Goal: Browse casually

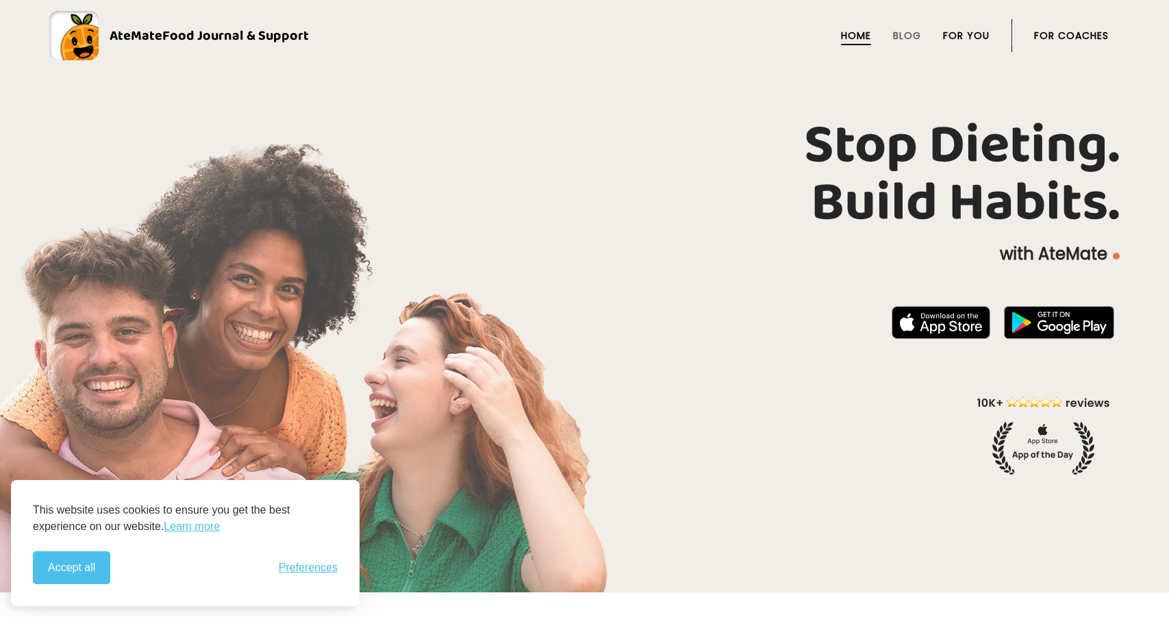
click at [956, 31] on link "For You" at bounding box center [966, 35] width 47 height 11
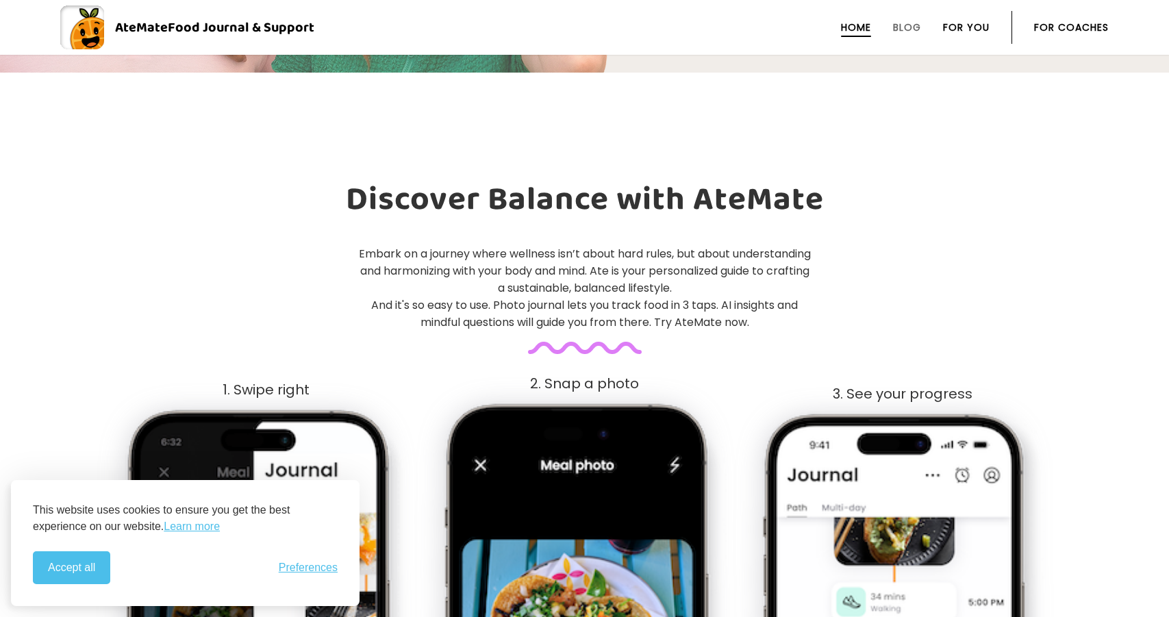
scroll to position [521, 0]
click at [315, 565] on span "Preferences" at bounding box center [308, 568] width 59 height 12
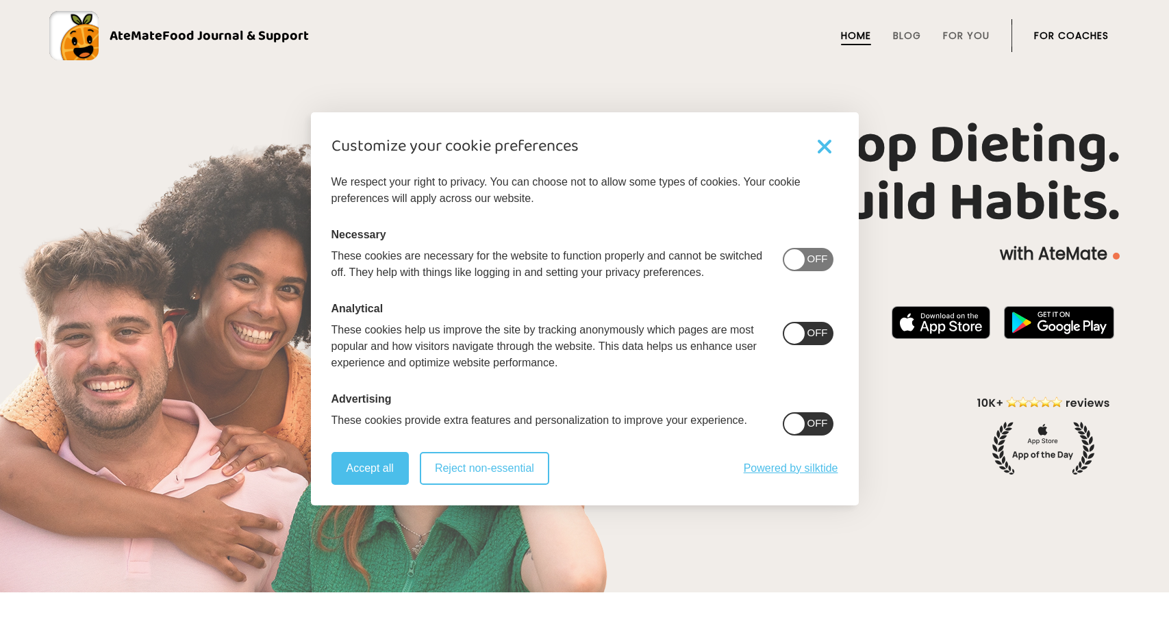
click at [485, 462] on button "Reject non-essential" at bounding box center [484, 468] width 129 height 33
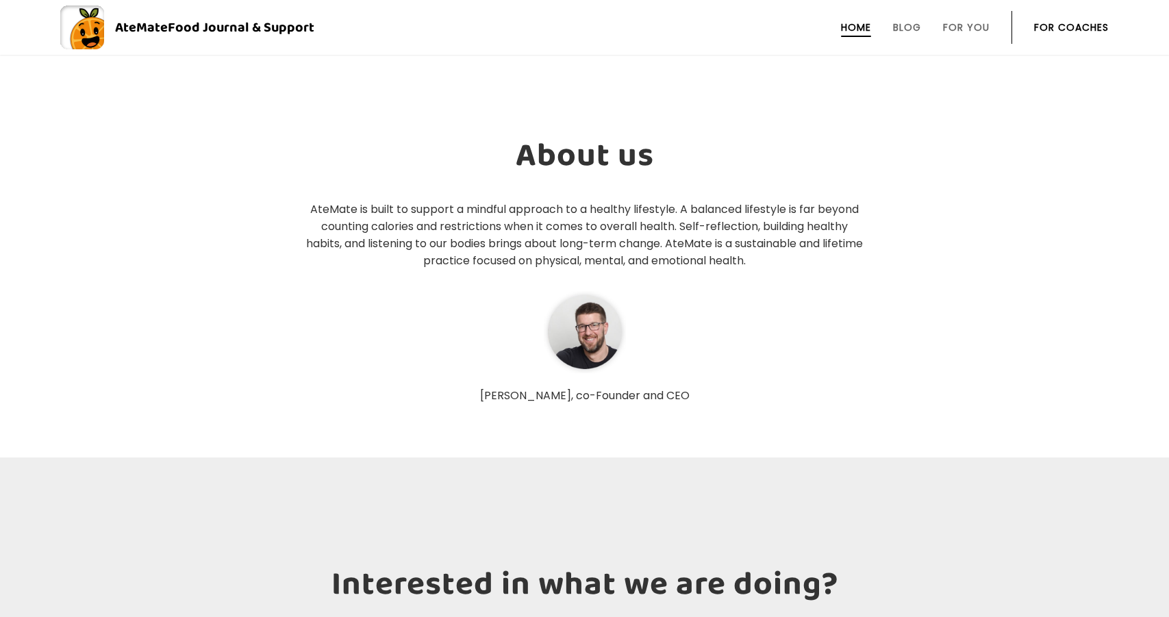
scroll to position [4424, 0]
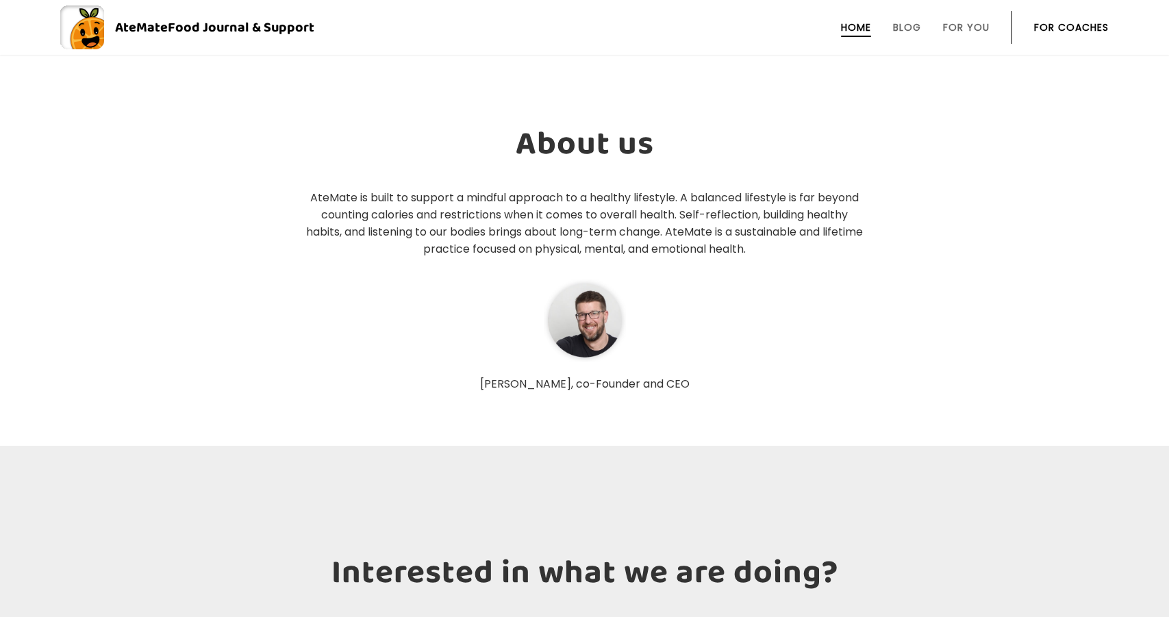
click at [680, 208] on p "AteMate is built to support a mindful approach to a healthy lifestyle. A balanc…" at bounding box center [585, 223] width 562 height 69
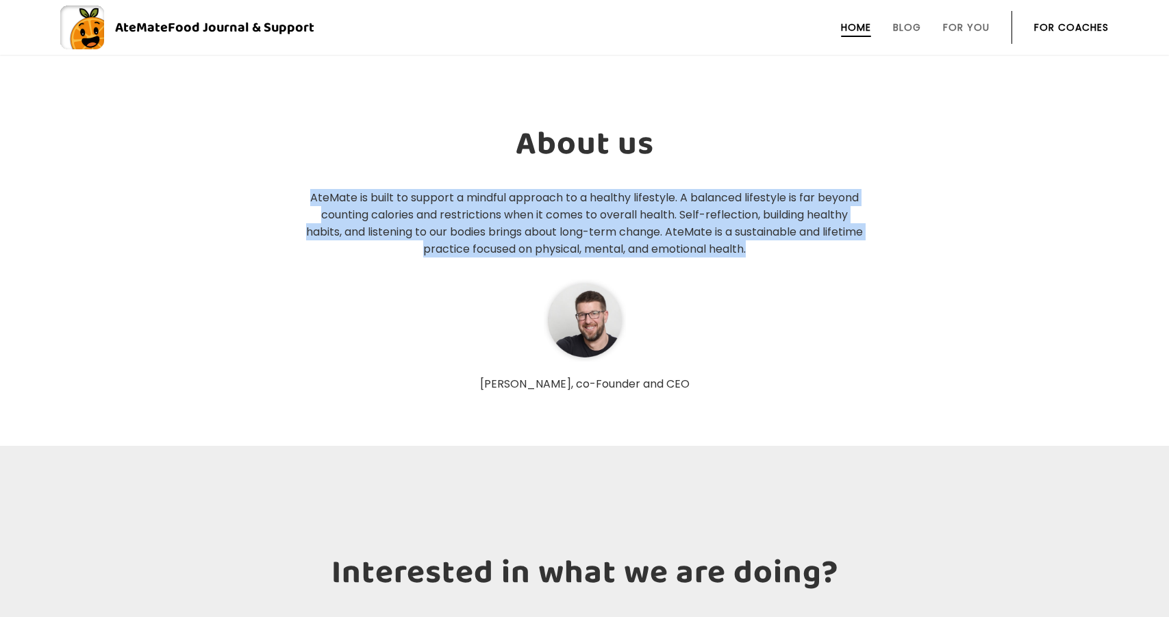
click at [680, 208] on p "AteMate is built to support a mindful approach to a healthy lifestyle. A balanc…" at bounding box center [585, 223] width 562 height 69
copy section "AteMate is built to support a mindful approach to a healthy lifestyle. A balanc…"
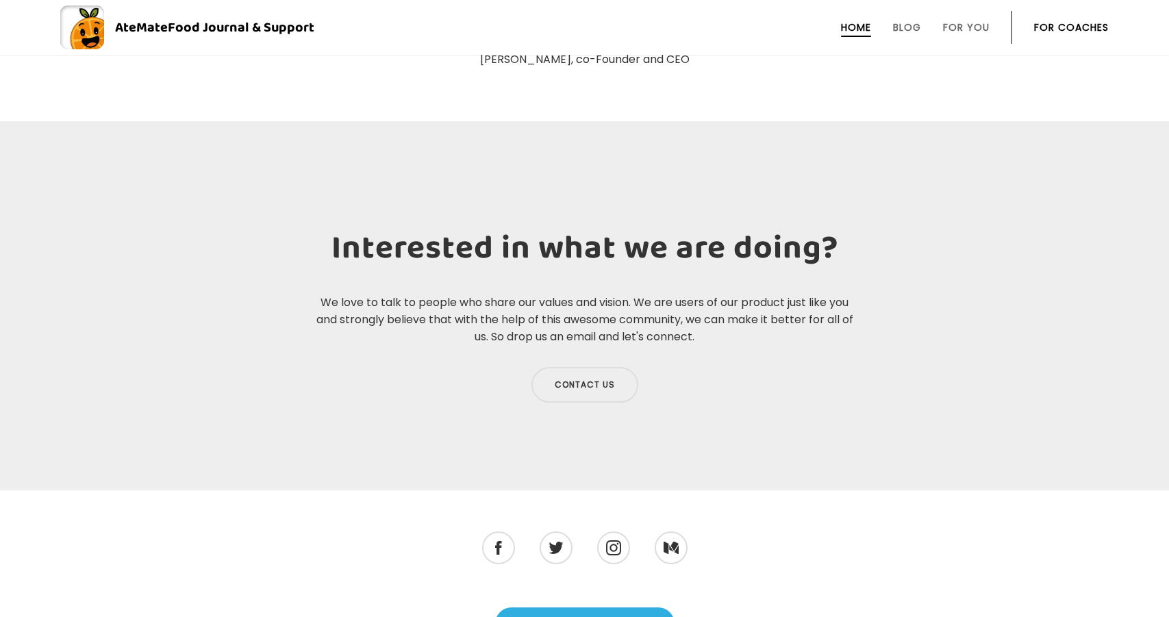
scroll to position [4757, 0]
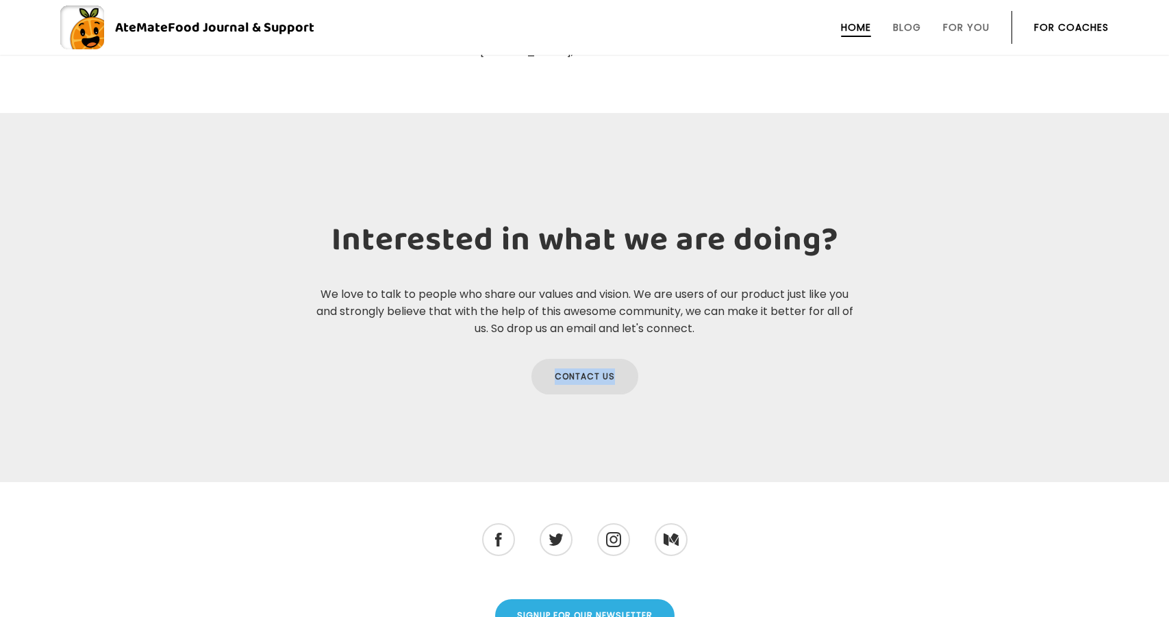
copy link "Contact us"
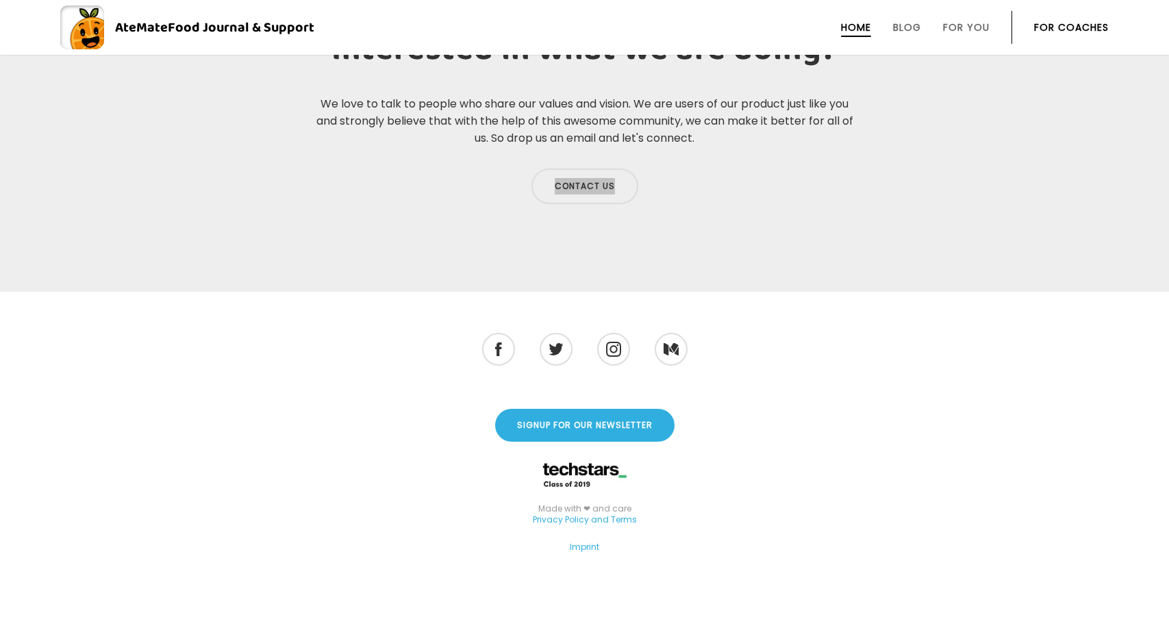
drag, startPoint x: 611, startPoint y: 367, endPoint x: 718, endPoint y: 2, distance: 380.5
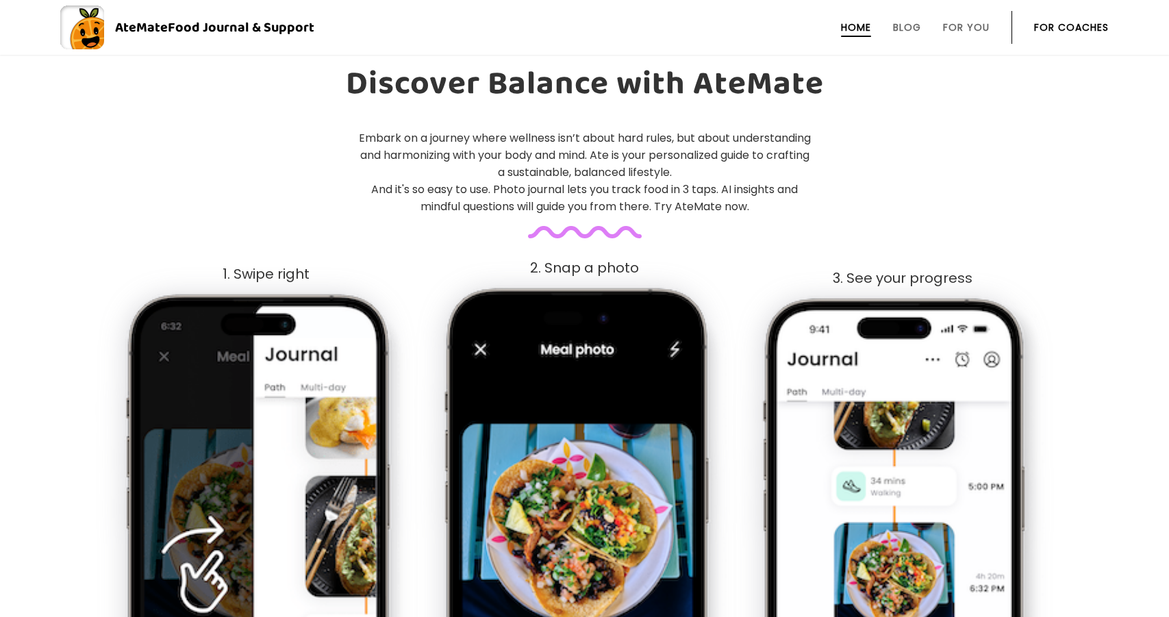
scroll to position [0, 0]
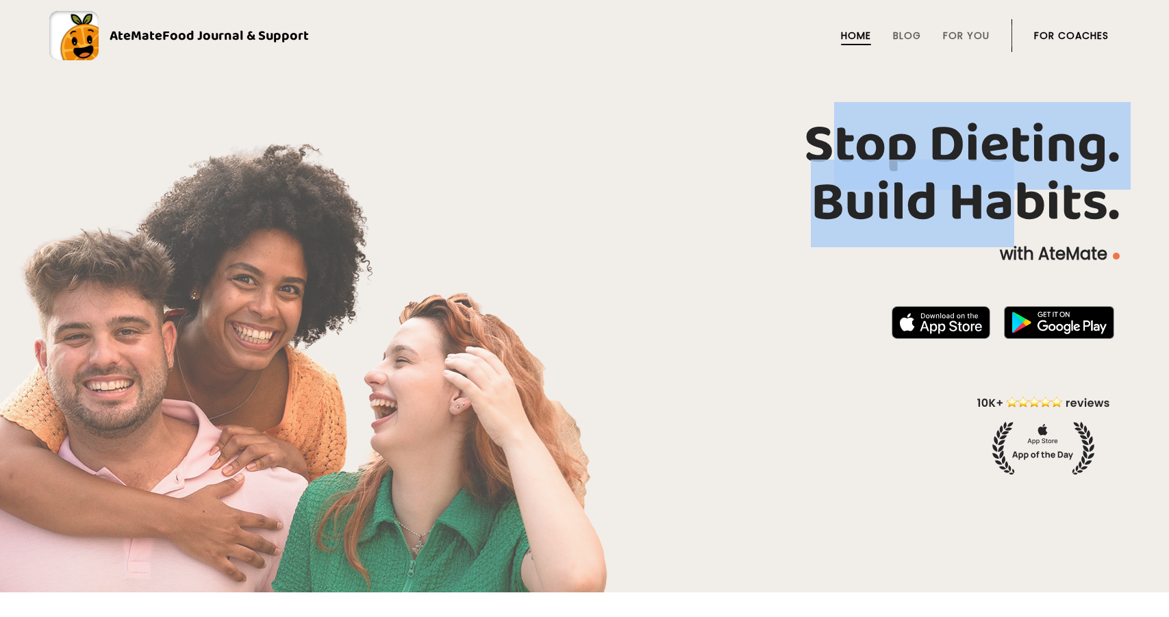
drag, startPoint x: 825, startPoint y: 133, endPoint x: 1025, endPoint y: 254, distance: 233.9
click at [1025, 254] on div "Stop Dieting. Build Habits. with AteMate" at bounding box center [584, 296] width 1169 height 358
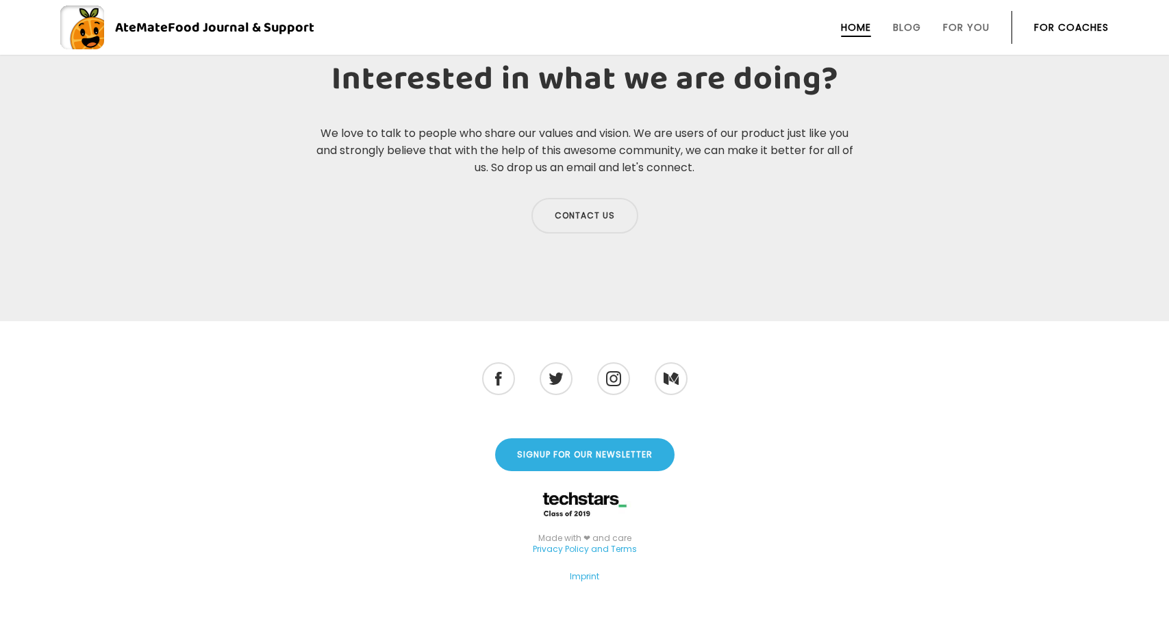
scroll to position [4947, 0]
